Goal: Task Accomplishment & Management: Manage account settings

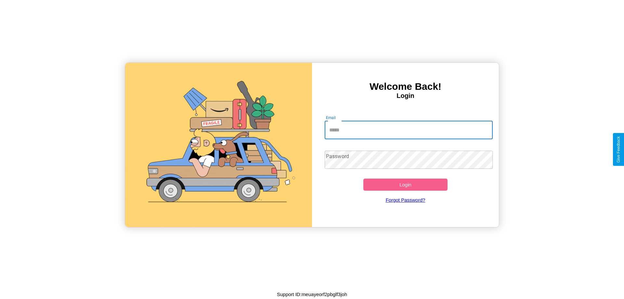
click at [408, 130] on input "Email" at bounding box center [408, 130] width 168 height 18
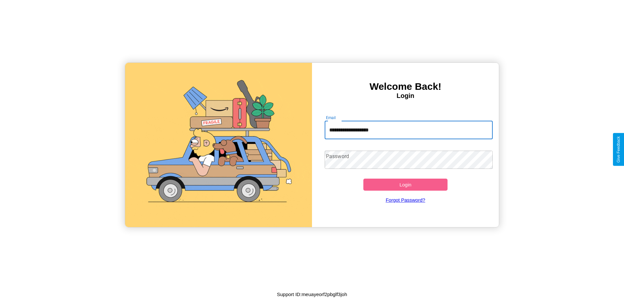
type input "**********"
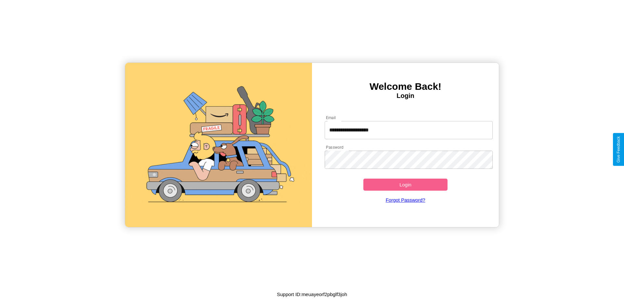
click at [405, 184] on button "Login" at bounding box center [405, 184] width 84 height 12
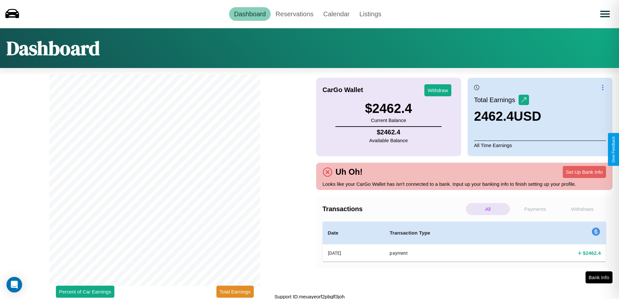
click at [488, 209] on p "All" at bounding box center [488, 209] width 44 height 12
click at [535, 209] on p "Payments" at bounding box center [535, 209] width 44 height 12
click at [582, 209] on p "Withdraws" at bounding box center [582, 209] width 44 height 12
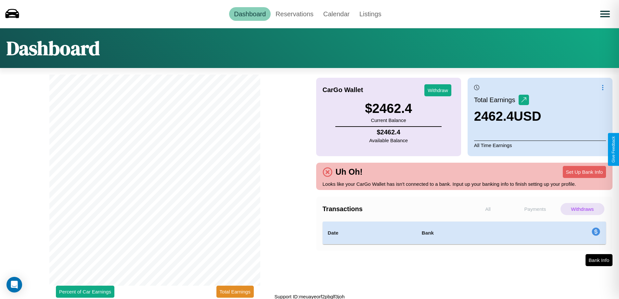
click at [535, 209] on p "Payments" at bounding box center [535, 209] width 44 height 12
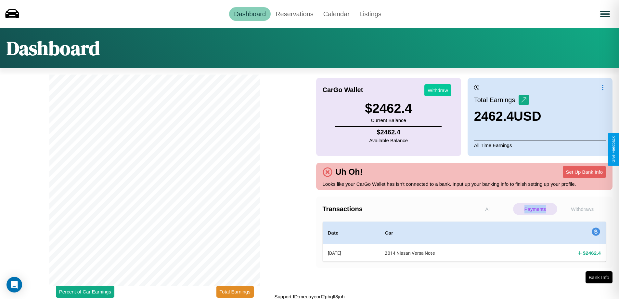
click at [438, 90] on button "Withdraw" at bounding box center [437, 90] width 27 height 12
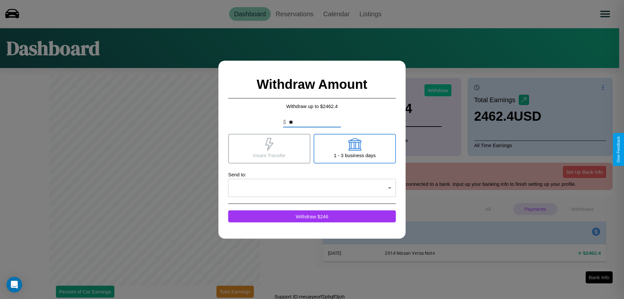
type input "*"
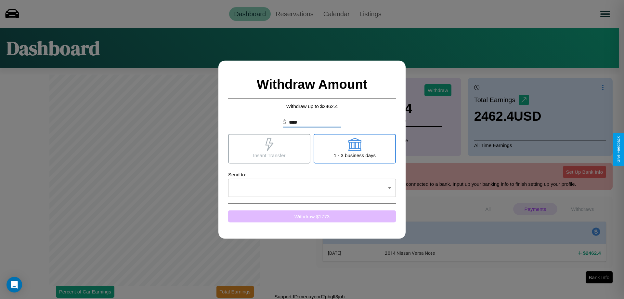
type input "****"
click at [312, 216] on button "Withdraw $ 1773" at bounding box center [312, 216] width 168 height 12
